Goal: Information Seeking & Learning: Learn about a topic

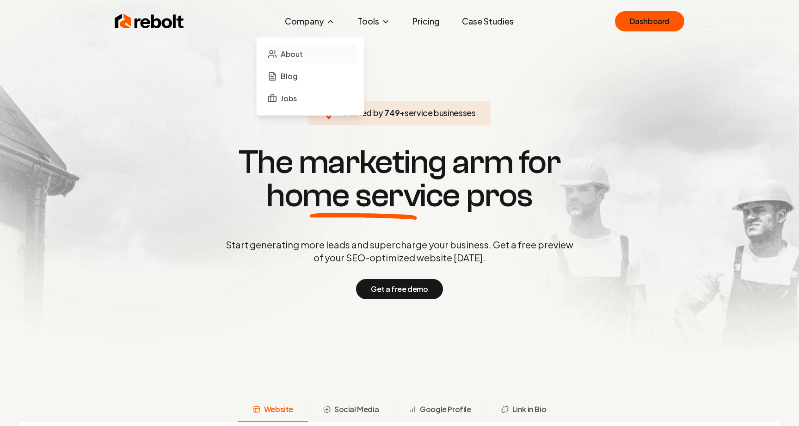
click at [289, 53] on span "About" at bounding box center [292, 54] width 22 height 11
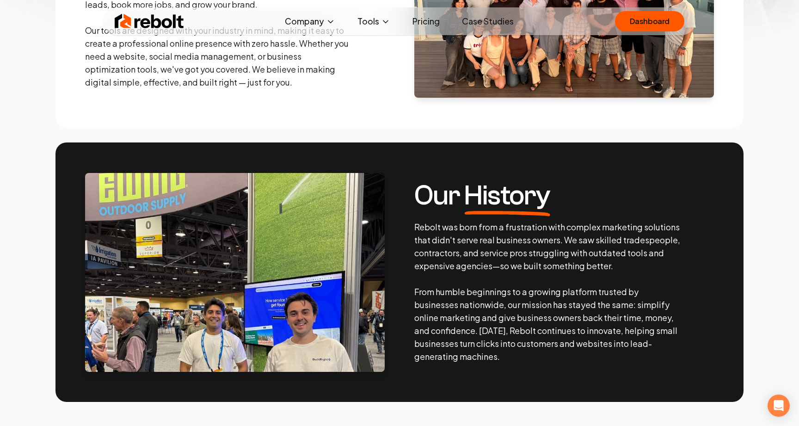
scroll to position [350, 0]
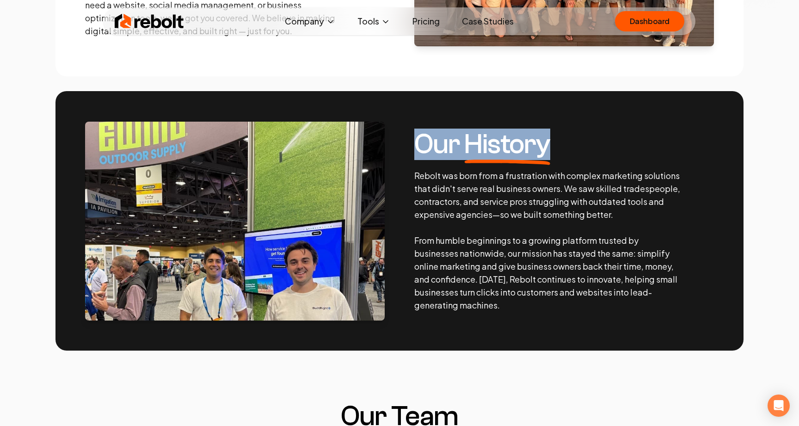
drag, startPoint x: 419, startPoint y: 146, endPoint x: 589, endPoint y: 146, distance: 170.6
click at [589, 146] on h3 "Our History" at bounding box center [547, 144] width 266 height 28
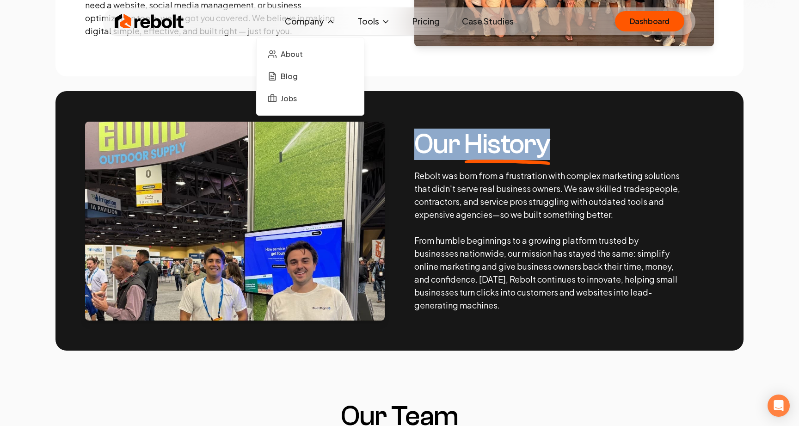
copy h3 "Our History"
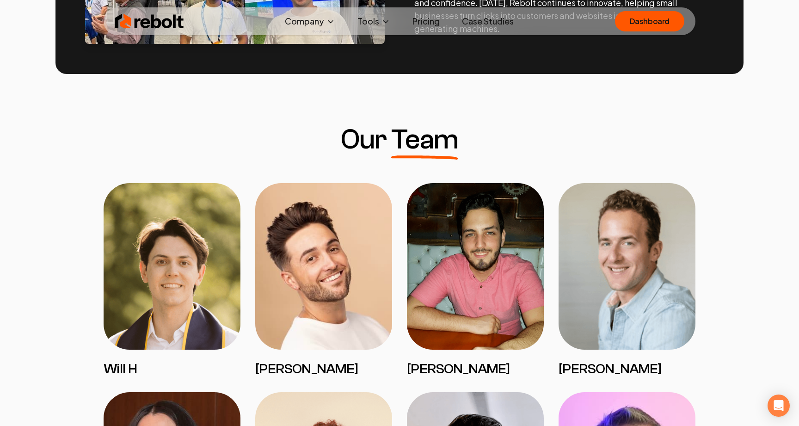
scroll to position [336, 0]
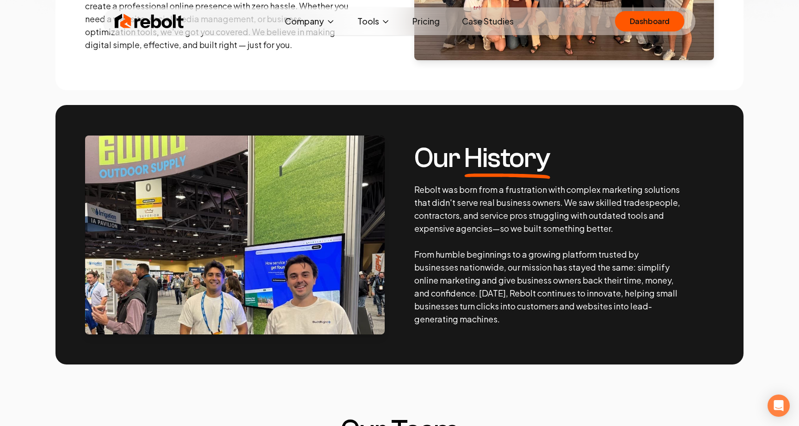
click at [547, 293] on p "Rebolt was born from a frustration with complex marketing solutions that didn't…" at bounding box center [547, 254] width 266 height 142
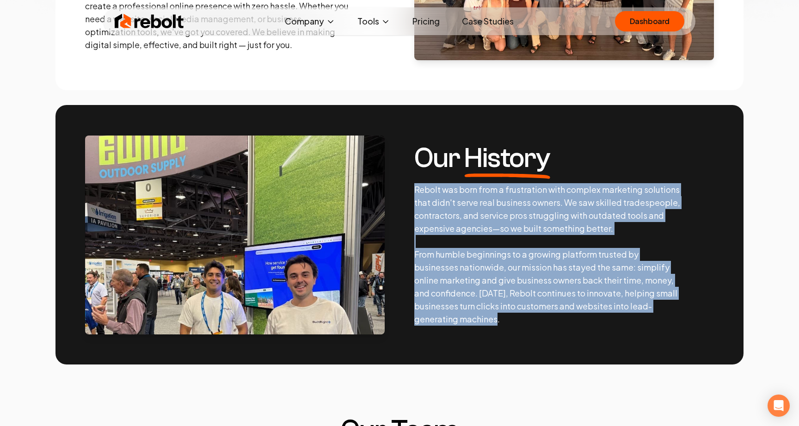
drag, startPoint x: 511, startPoint y: 320, endPoint x: 414, endPoint y: 191, distance: 161.5
click at [414, 191] on p "Rebolt was born from a frustration with complex marketing solutions that didn't…" at bounding box center [547, 254] width 266 height 142
copy p "Rebolt was born from a frustration with complex marketing solutions that didn't…"
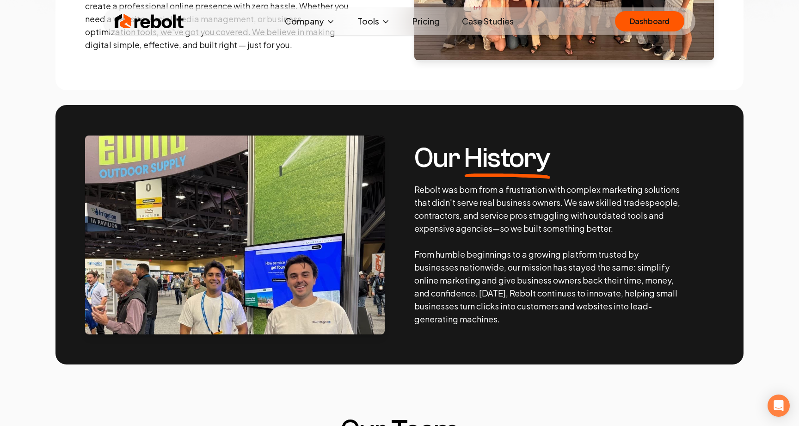
click at [505, 170] on span "History" at bounding box center [507, 158] width 86 height 28
click at [385, 159] on section "Our History Rebolt was born from a frustration with complex marketing solutions…" at bounding box center [399, 234] width 688 height 259
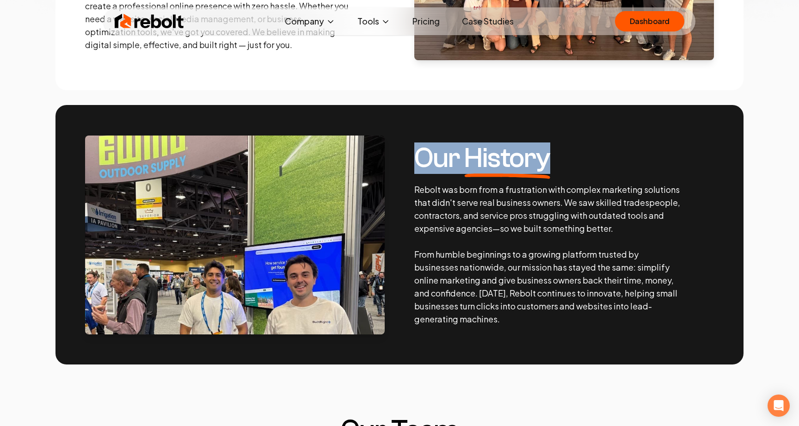
drag, startPoint x: 416, startPoint y: 154, endPoint x: 594, endPoint y: 154, distance: 178.0
click at [594, 154] on h3 "Our History" at bounding box center [547, 158] width 266 height 28
copy h3 "Our History"
click at [509, 26] on link "Case Studies" at bounding box center [488, 21] width 67 height 18
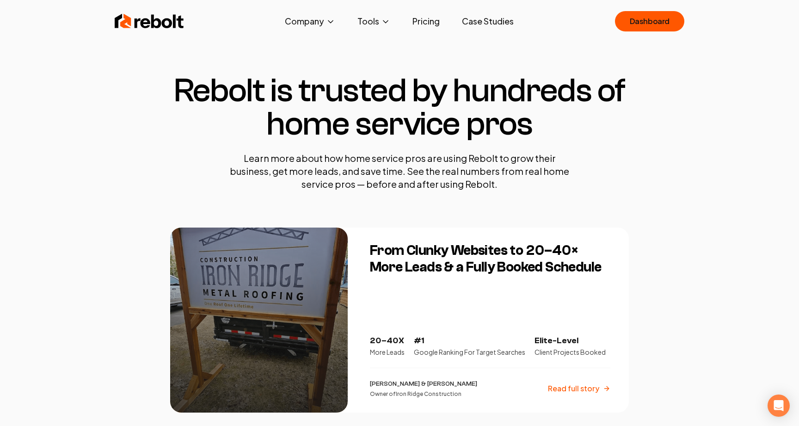
click at [441, 252] on h3 "From Clunky Websites to 20–40× More Leads & a Fully Booked Schedule" at bounding box center [490, 258] width 240 height 33
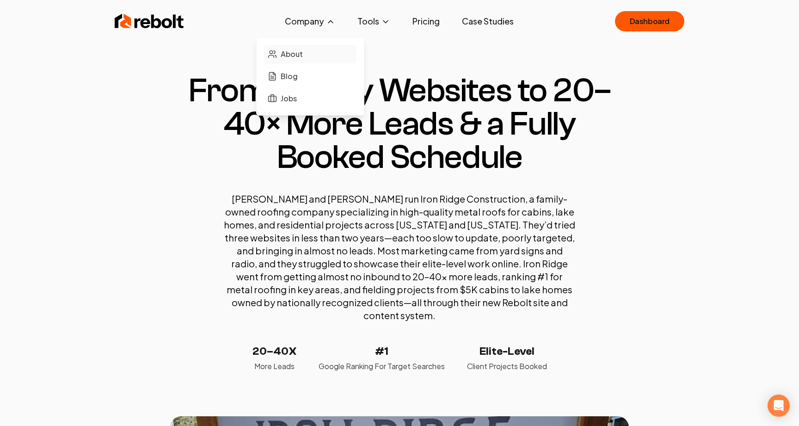
click at [312, 54] on link "About" at bounding box center [310, 54] width 92 height 18
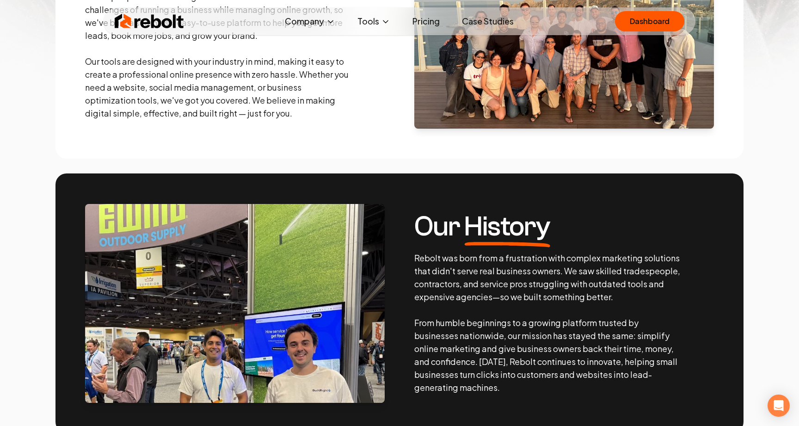
scroll to position [81, 0]
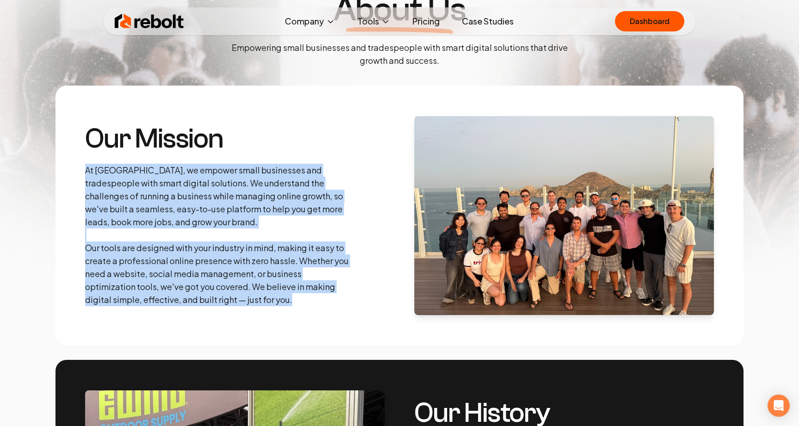
drag, startPoint x: 106, startPoint y: 185, endPoint x: 312, endPoint y: 305, distance: 238.6
click at [312, 305] on section "Our Mission At Rebolt, we empower small businesses and tradespeople with smart …" at bounding box center [399, 215] width 688 height 259
copy p "At Rebolt, we empower small businesses and tradespeople with smart digital solu…"
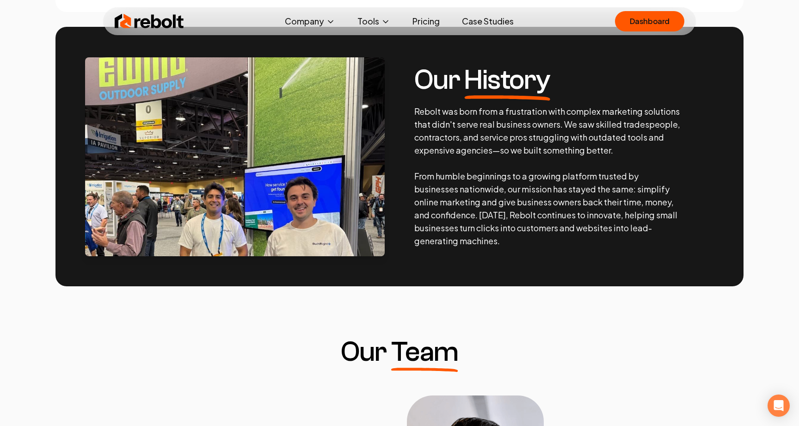
scroll to position [399, 0]
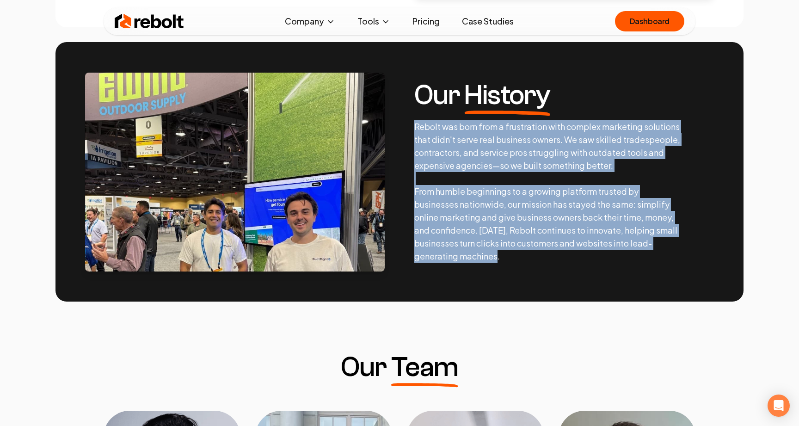
drag, startPoint x: 472, startPoint y: 219, endPoint x: 543, endPoint y: 263, distance: 83.7
click at [543, 263] on section "Our History Rebolt was born from a frustration with complex marketing solutions…" at bounding box center [399, 171] width 688 height 259
copy p "Rebolt was born from a frustration with complex marketing solutions that didn't…"
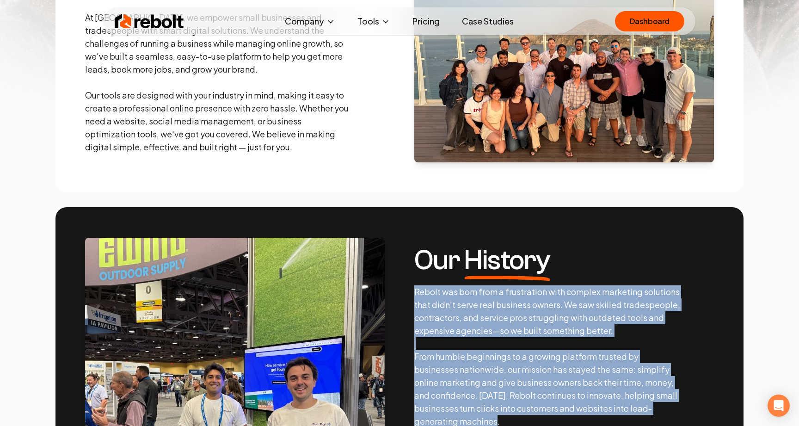
scroll to position [71, 0]
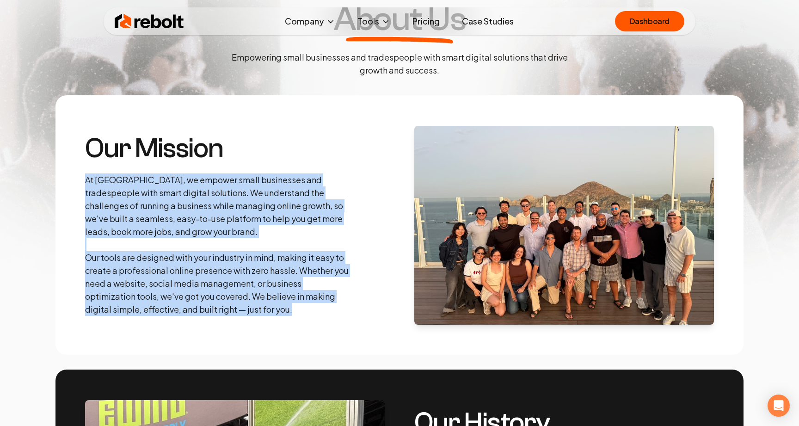
drag, startPoint x: 86, startPoint y: 175, endPoint x: 292, endPoint y: 307, distance: 245.0
click at [292, 307] on p "At Rebolt, we empower small businesses and tradespeople with smart digital solu…" at bounding box center [218, 244] width 266 height 142
copy p "At Rebolt, we empower small businesses and tradespeople with smart digital solu…"
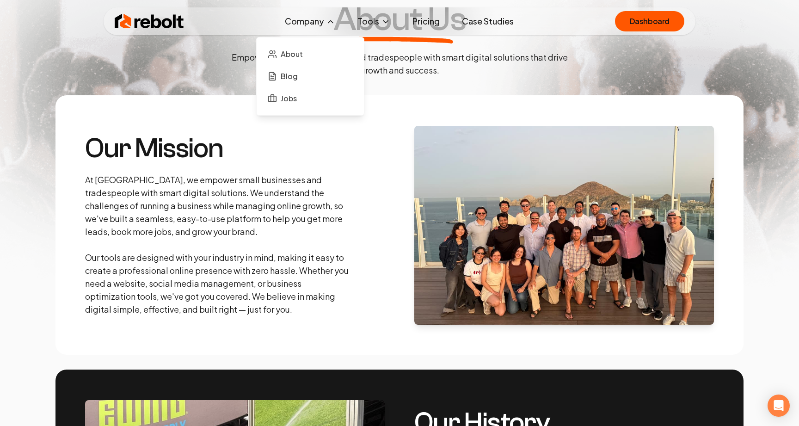
click at [276, 111] on div "About Blog Jobs" at bounding box center [310, 76] width 108 height 79
click at [194, 101] on section "Our Mission At Rebolt, we empower small businesses and tradespeople with smart …" at bounding box center [399, 224] width 688 height 259
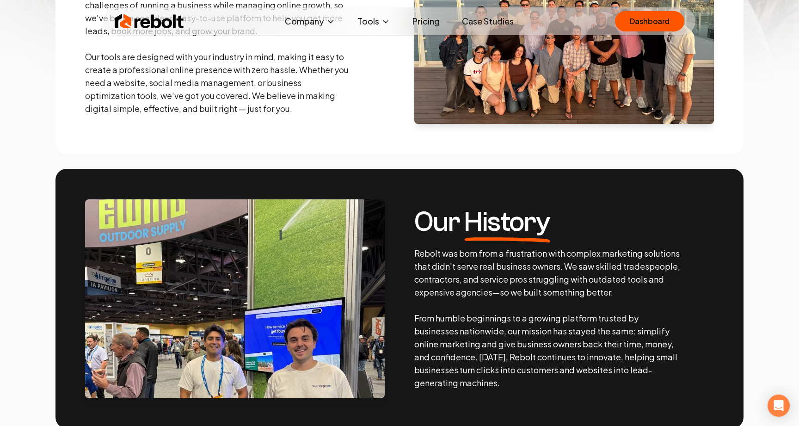
scroll to position [314, 0]
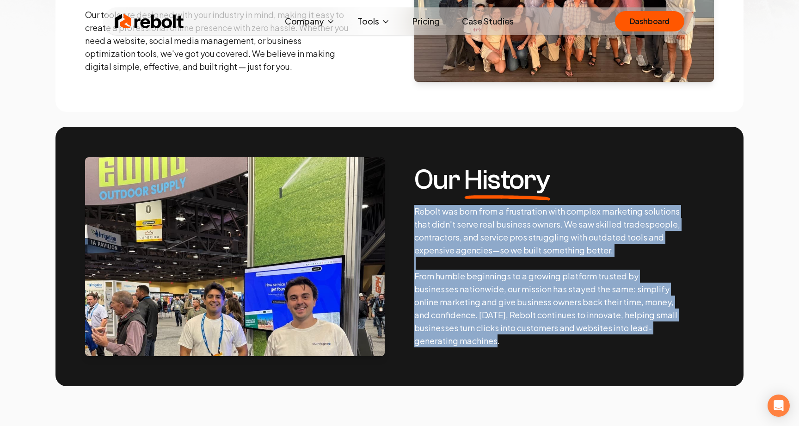
drag, startPoint x: 413, startPoint y: 212, endPoint x: 548, endPoint y: 342, distance: 187.4
click at [548, 342] on section "Our History Rebolt was born from a frustration with complex marketing solutions…" at bounding box center [399, 256] width 688 height 259
copy p "Rebolt was born from a frustration with complex marketing solutions that didn't…"
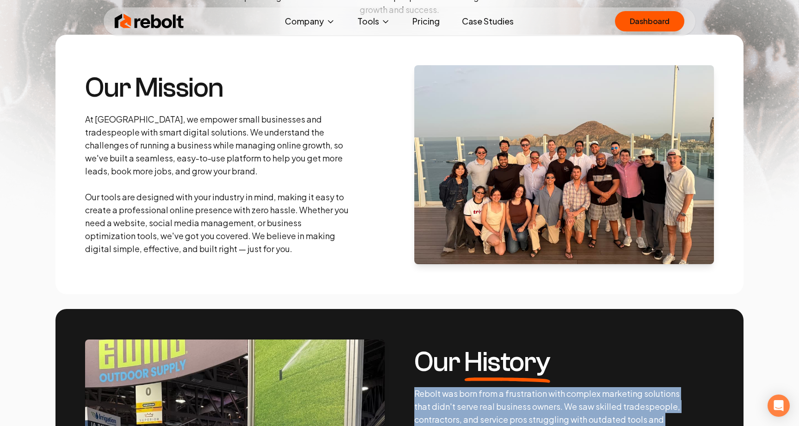
scroll to position [119, 0]
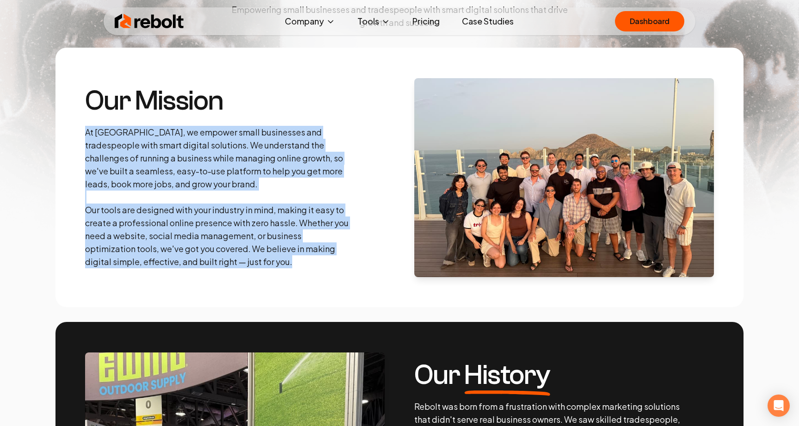
drag, startPoint x: 75, startPoint y: 126, endPoint x: 311, endPoint y: 261, distance: 272.2
click at [311, 261] on section "Our Mission At Rebolt, we empower small businesses and tradespeople with smart …" at bounding box center [399, 177] width 688 height 259
copy p "At Rebolt, we empower small businesses and tradespeople with smart digital solu…"
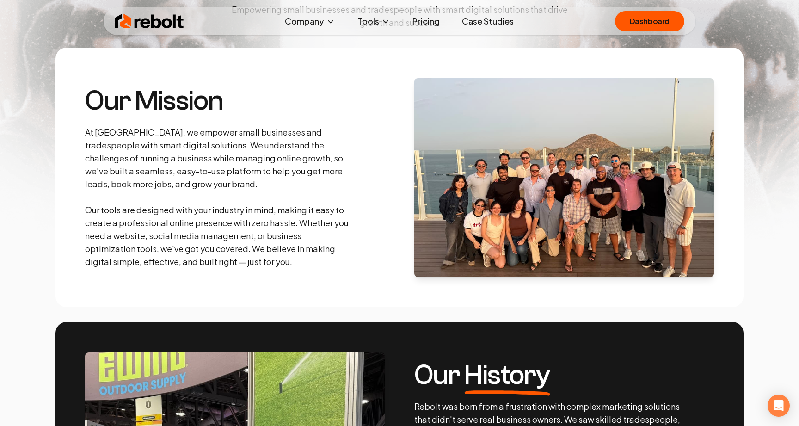
click at [250, 120] on div "Our Mission At Rebolt, we empower small businesses and tradespeople with smart …" at bounding box center [218, 177] width 266 height 181
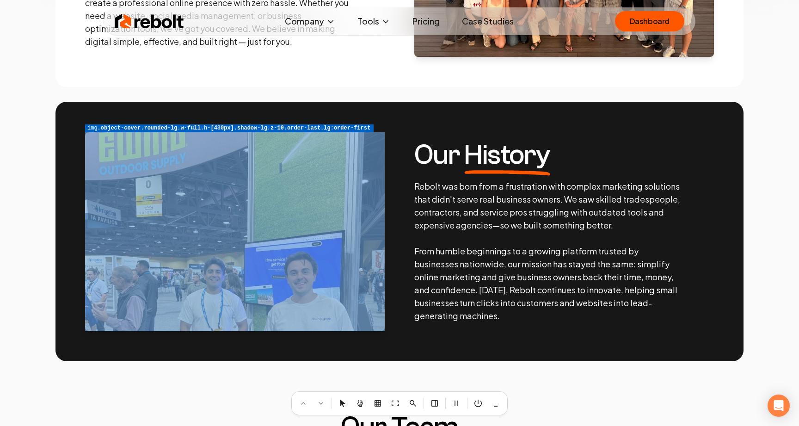
click at [244, 227] on div at bounding box center [399, 213] width 799 height 426
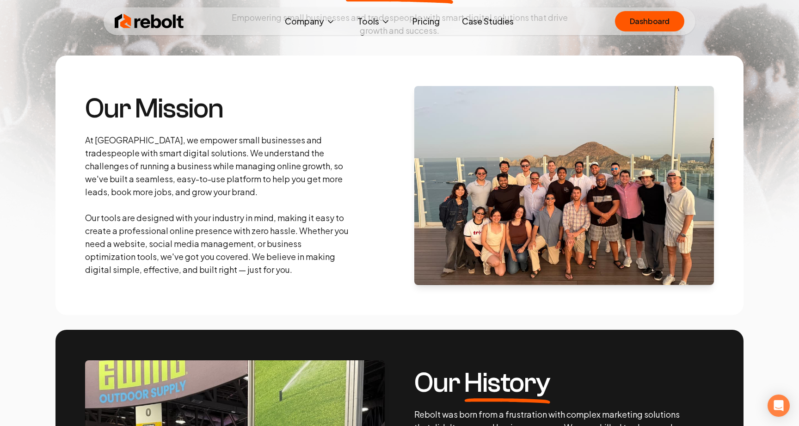
scroll to position [109, 0]
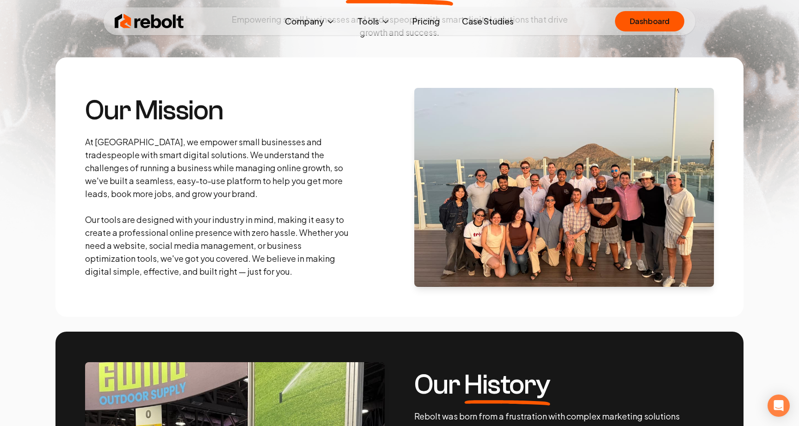
click at [198, 121] on h3 "Our Mission" at bounding box center [218, 111] width 266 height 28
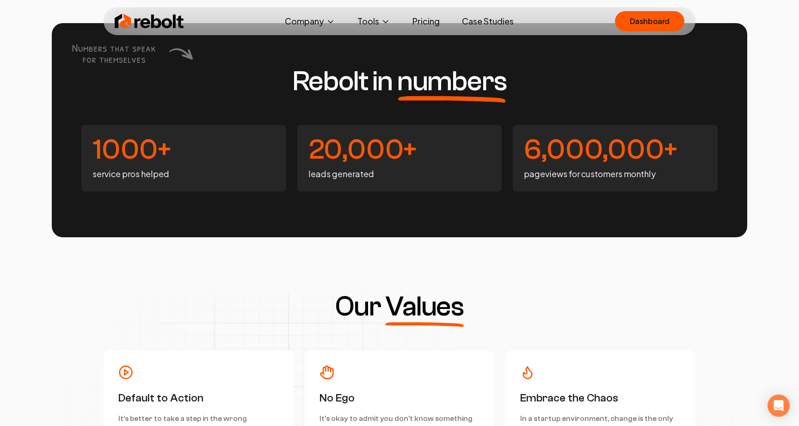
scroll to position [2244, 0]
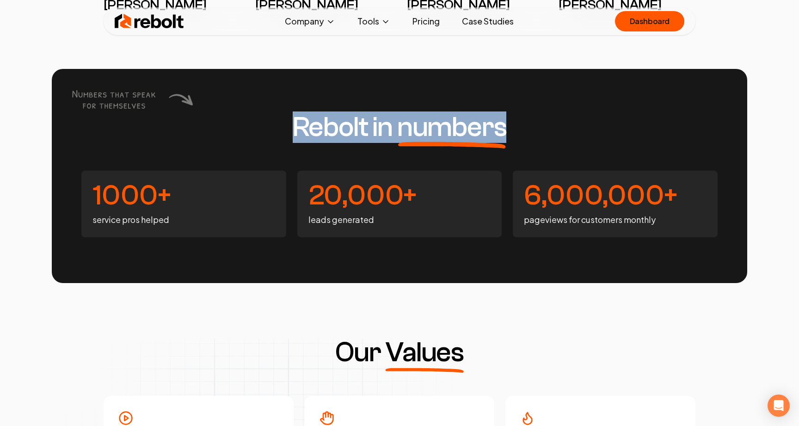
drag, startPoint x: 142, startPoint y: 102, endPoint x: 150, endPoint y: 125, distance: 24.0
click at [150, 125] on div "Rebolt in numbers 1000+ service pros helped 20,000+ leads generated 6,000,000+ …" at bounding box center [400, 176] width 696 height 214
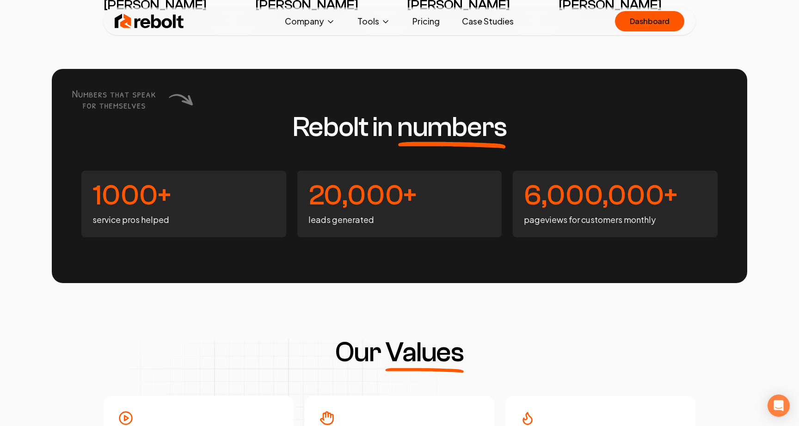
drag, startPoint x: 107, startPoint y: 96, endPoint x: 149, endPoint y: 102, distance: 42.1
click at [149, 102] on icon at bounding box center [131, 98] width 123 height 23
drag, startPoint x: 85, startPoint y: 96, endPoint x: 124, endPoint y: 111, distance: 41.8
click at [124, 110] on div "Rebolt in numbers 1000+ service pros helped 20,000+ leads generated 6,000,000+ …" at bounding box center [400, 176] width 696 height 214
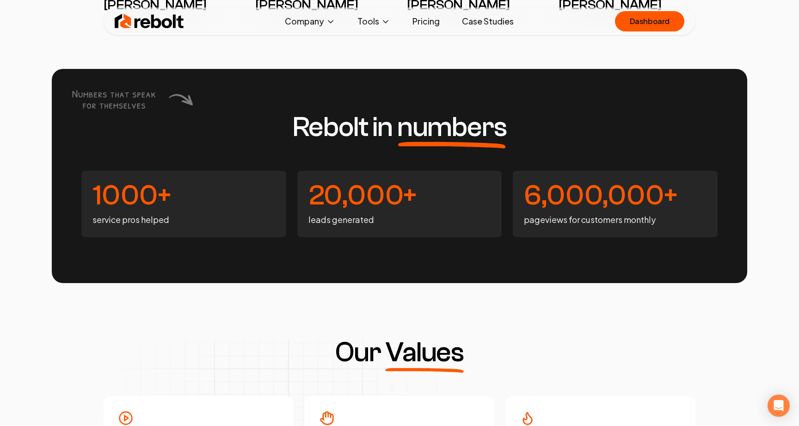
click at [84, 96] on icon at bounding box center [113, 99] width 83 height 18
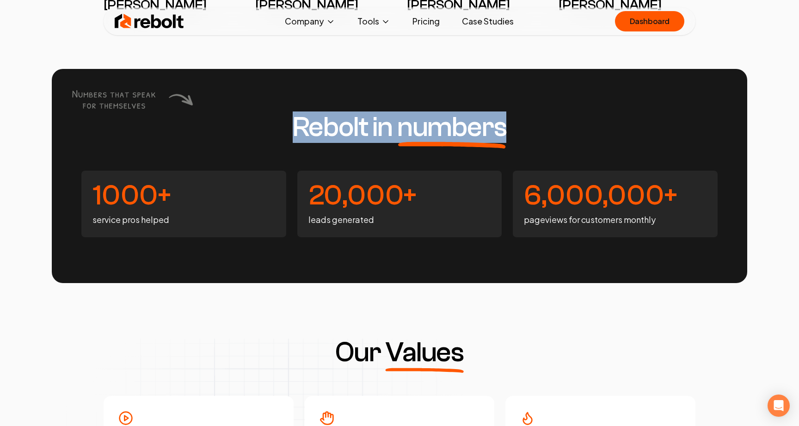
drag, startPoint x: 79, startPoint y: 96, endPoint x: 123, endPoint y: 116, distance: 48.4
click at [123, 116] on div "Rebolt in numbers 1000+ service pros helped 20,000+ leads generated 6,000,000+ …" at bounding box center [400, 176] width 696 height 214
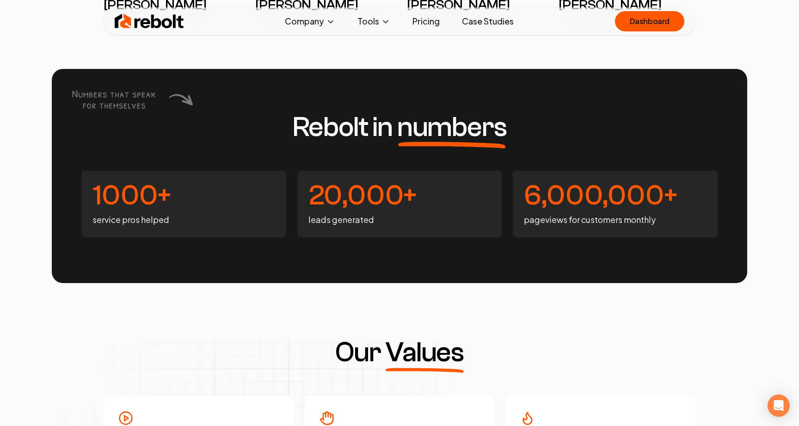
click at [102, 105] on icon at bounding box center [131, 98] width 123 height 23
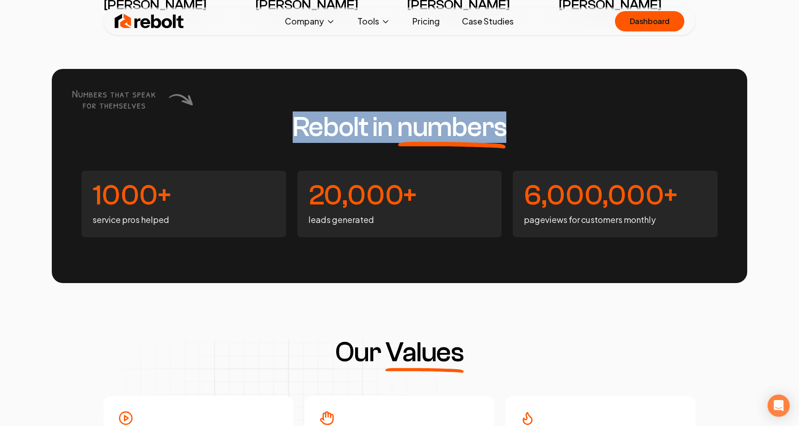
drag, startPoint x: 111, startPoint y: 105, endPoint x: 142, endPoint y: 128, distance: 37.6
click at [142, 128] on div "Rebolt in numbers 1000+ service pros helped 20,000+ leads generated 6,000,000+ …" at bounding box center [400, 176] width 696 height 214
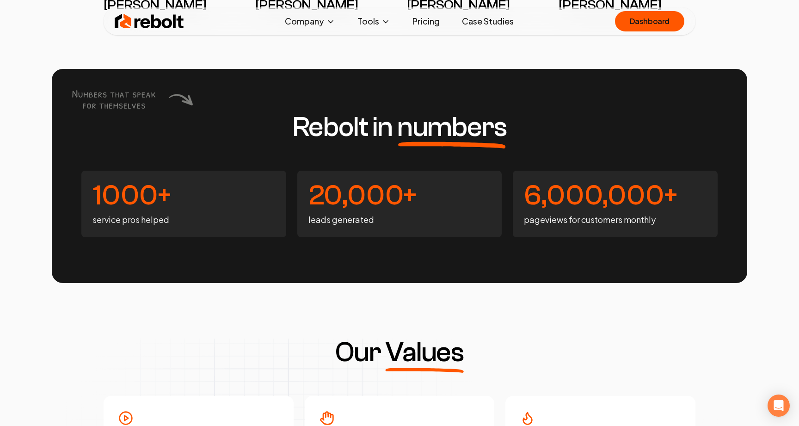
click at [88, 108] on icon at bounding box center [131, 98] width 123 height 23
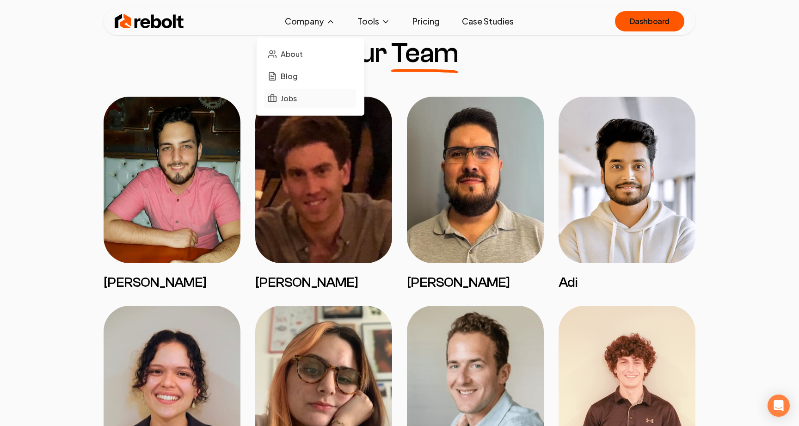
scroll to position [713, 0]
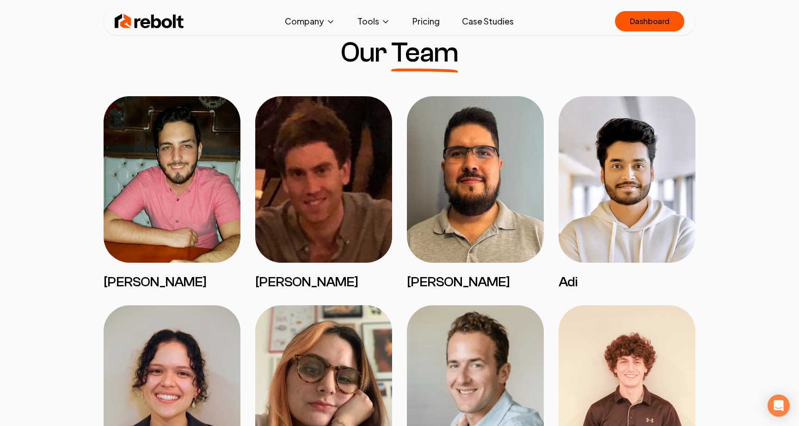
click at [614, 186] on img at bounding box center [627, 179] width 137 height 166
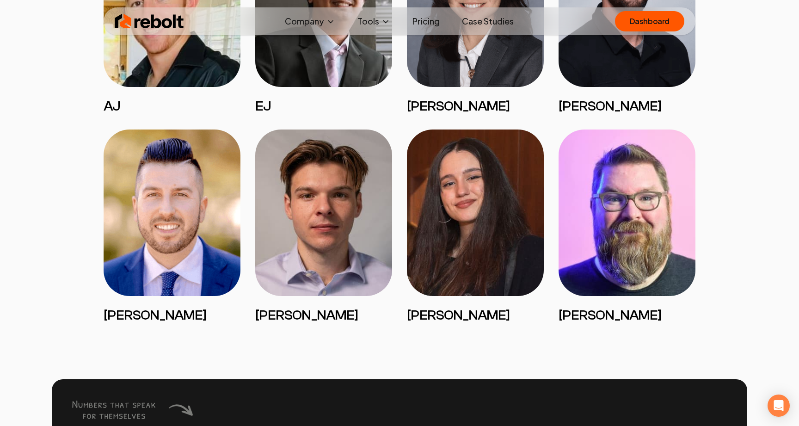
scroll to position [1943, 0]
